Goal: Task Accomplishment & Management: Manage account settings

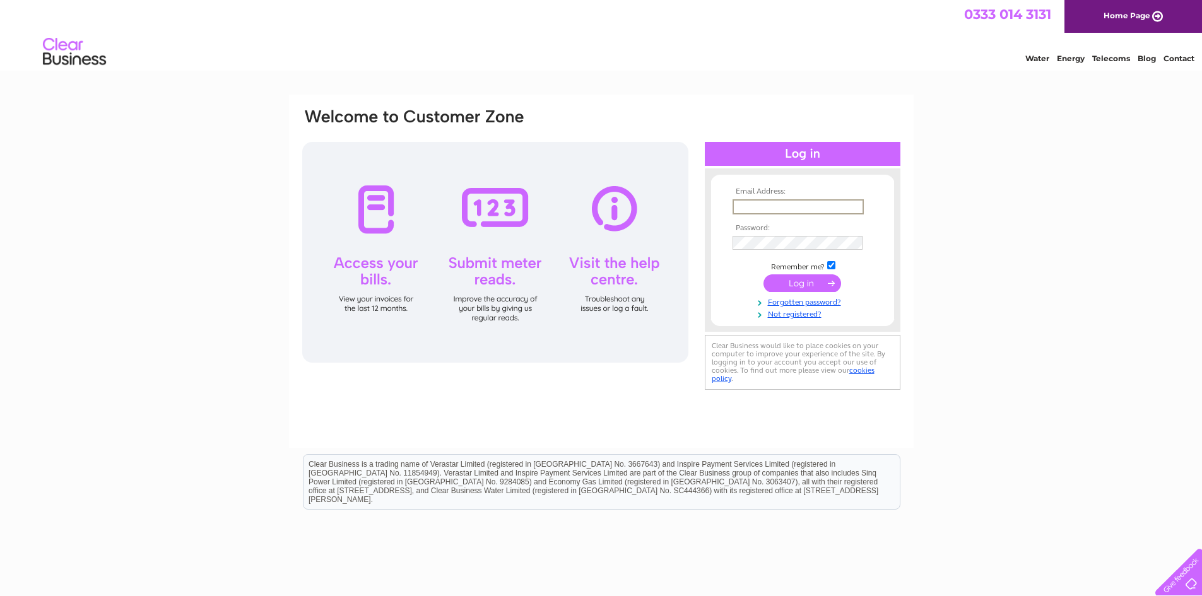
click at [787, 210] on input "text" at bounding box center [798, 206] width 131 height 15
type input "[EMAIL_ADDRESS][DOMAIN_NAME]"
click at [834, 270] on td "Remember me?" at bounding box center [803, 265] width 146 height 13
click at [831, 267] on input "checkbox" at bounding box center [831, 264] width 8 height 8
checkbox input "false"
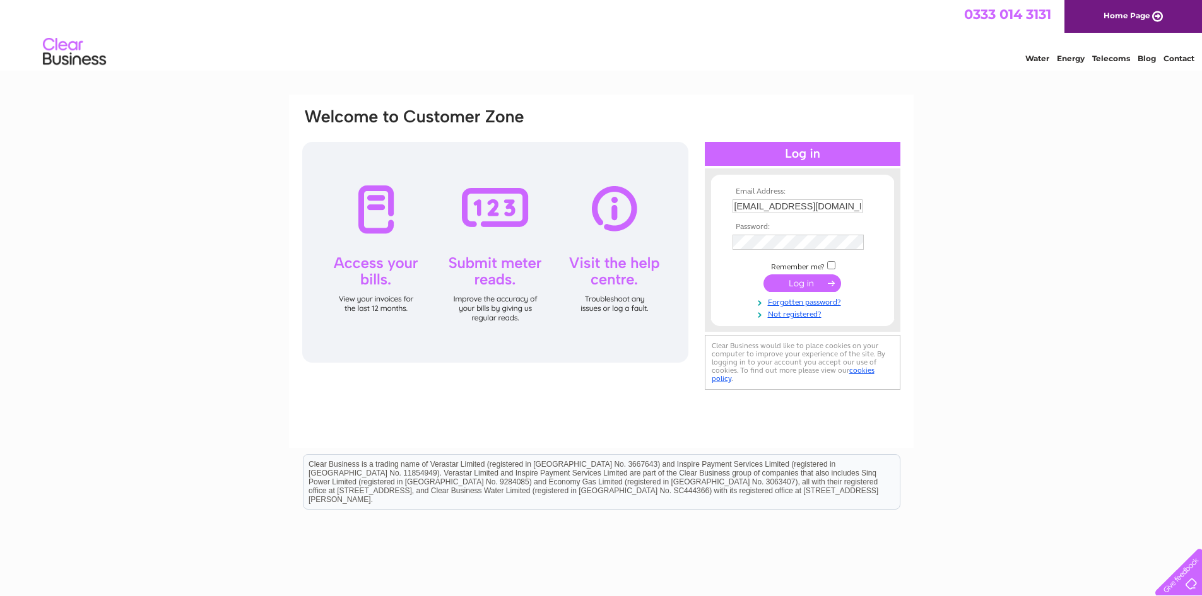
click at [791, 285] on input "submit" at bounding box center [803, 284] width 78 height 18
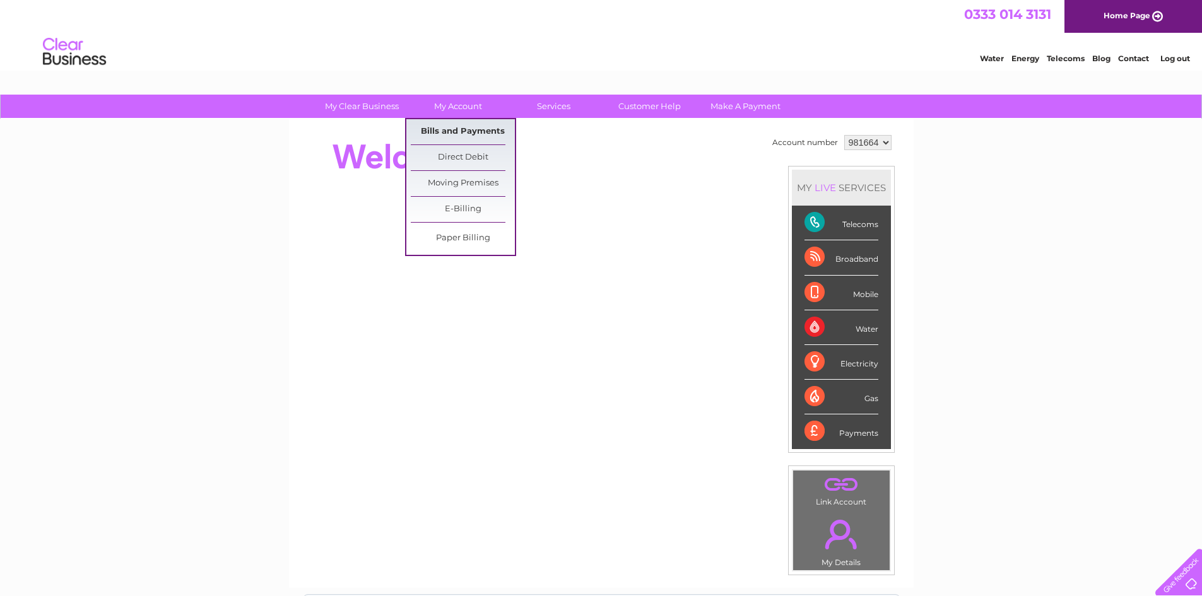
click at [466, 136] on link "Bills and Payments" at bounding box center [463, 131] width 104 height 25
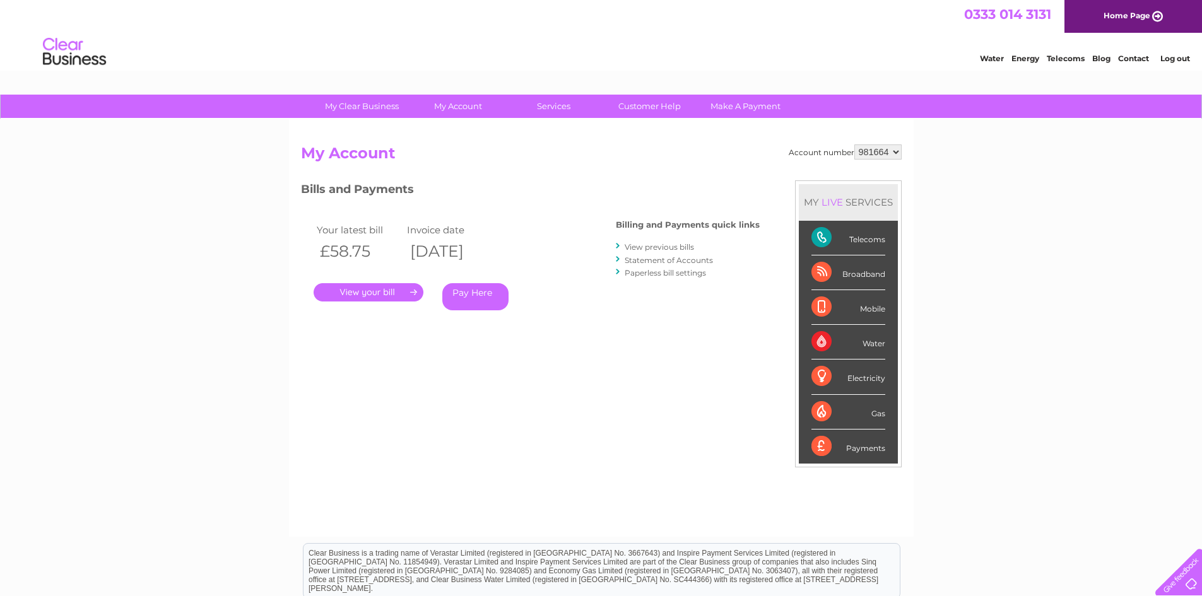
click at [384, 293] on link "." at bounding box center [369, 292] width 110 height 18
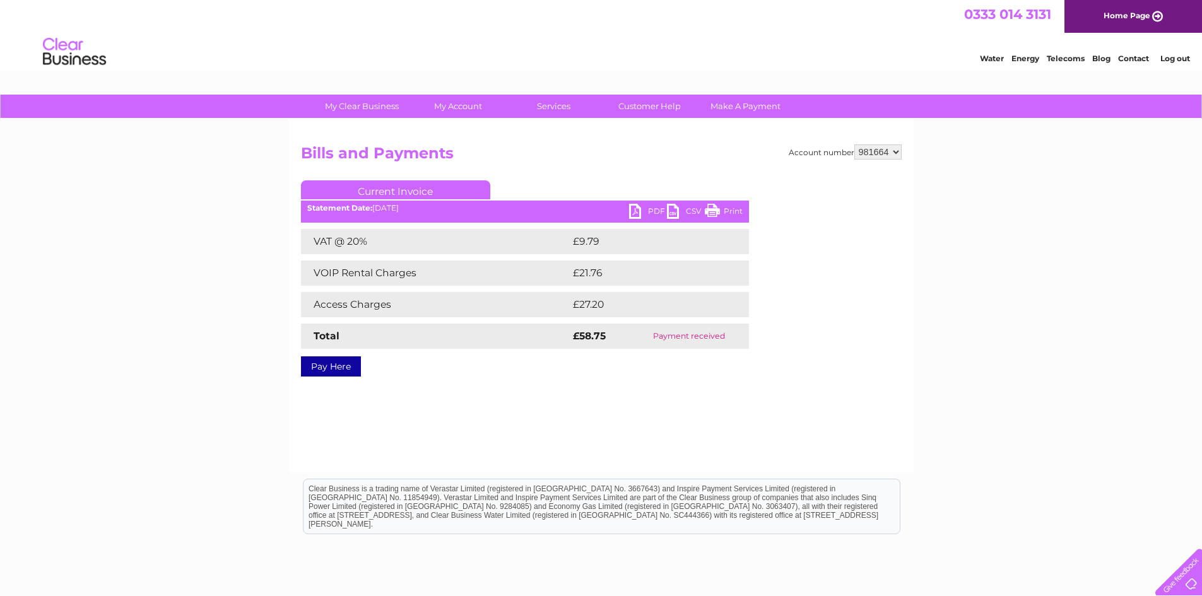
click at [639, 213] on link "PDF" at bounding box center [648, 213] width 38 height 18
click at [648, 211] on link "PDF" at bounding box center [648, 213] width 38 height 18
click at [1182, 61] on link "Log out" at bounding box center [1176, 58] width 30 height 9
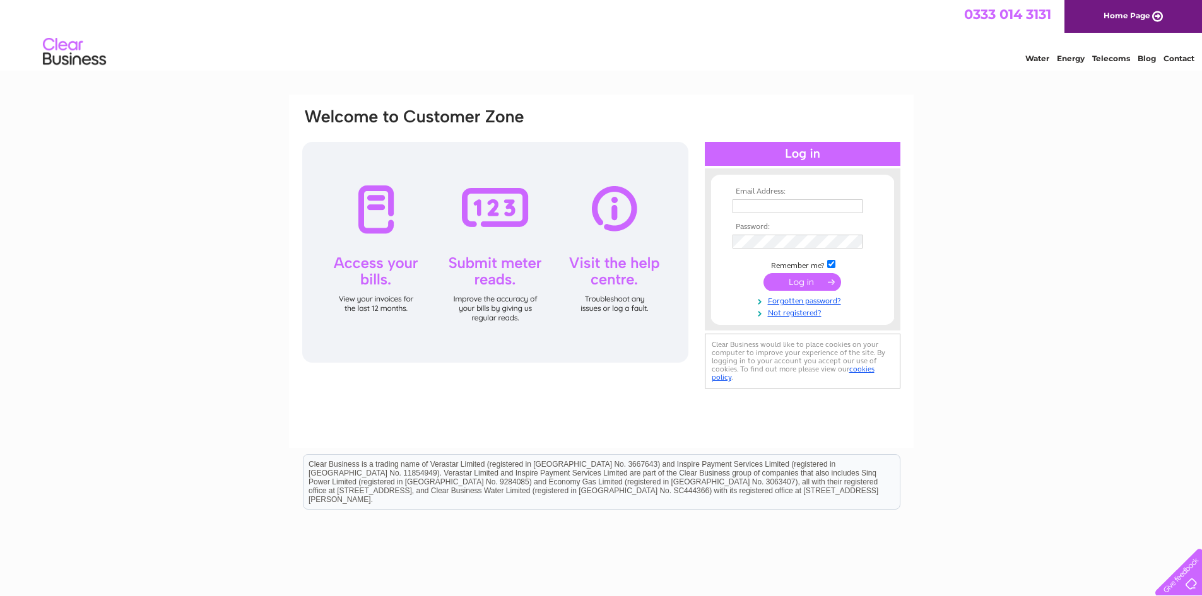
click at [832, 263] on input "checkbox" at bounding box center [831, 264] width 8 height 8
checkbox input "false"
